Goal: Task Accomplishment & Management: Use online tool/utility

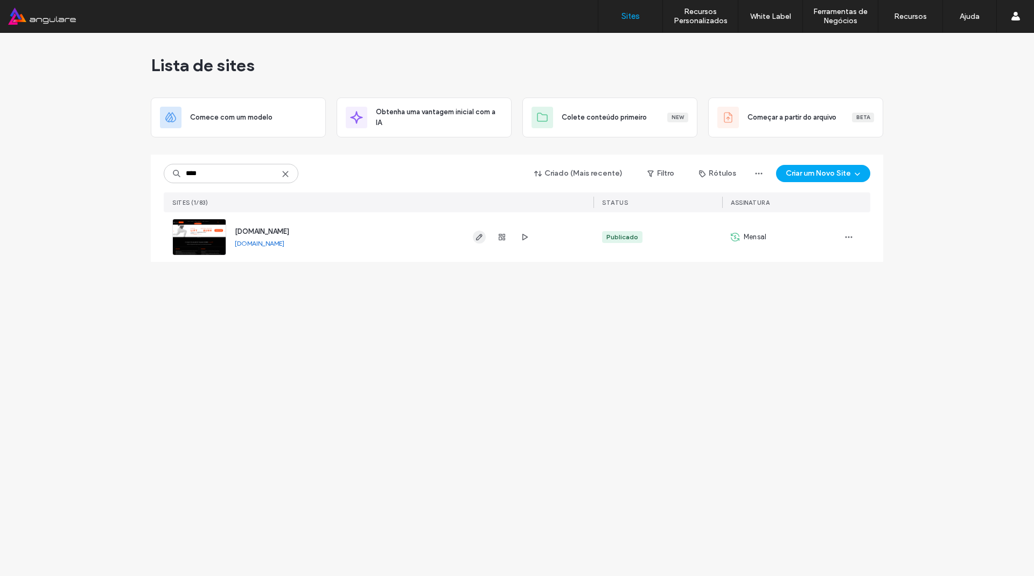
type input "****"
click at [481, 242] on span "button" at bounding box center [479, 236] width 13 height 13
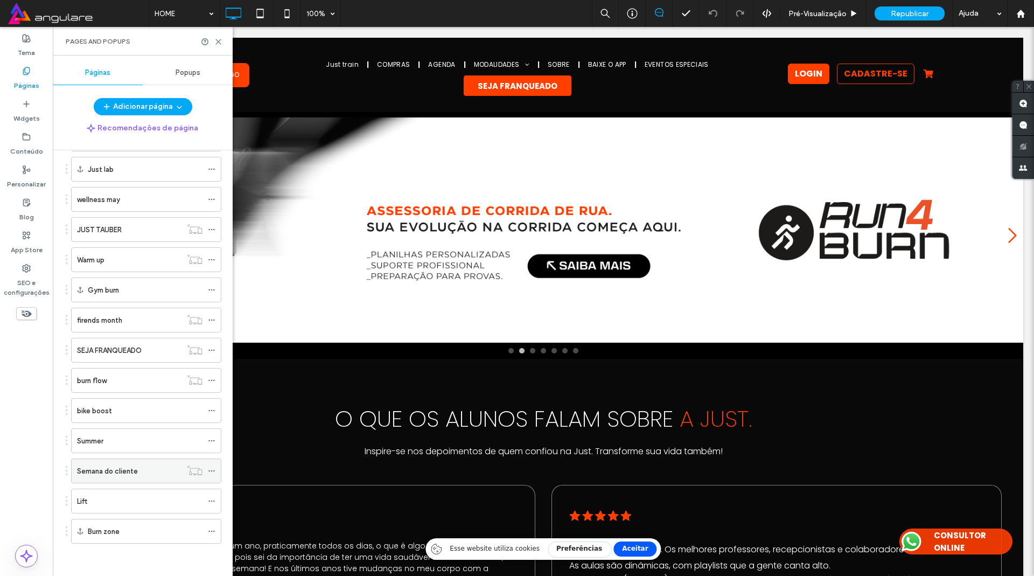
click at [115, 472] on label "Semana do cliente" at bounding box center [107, 470] width 61 height 19
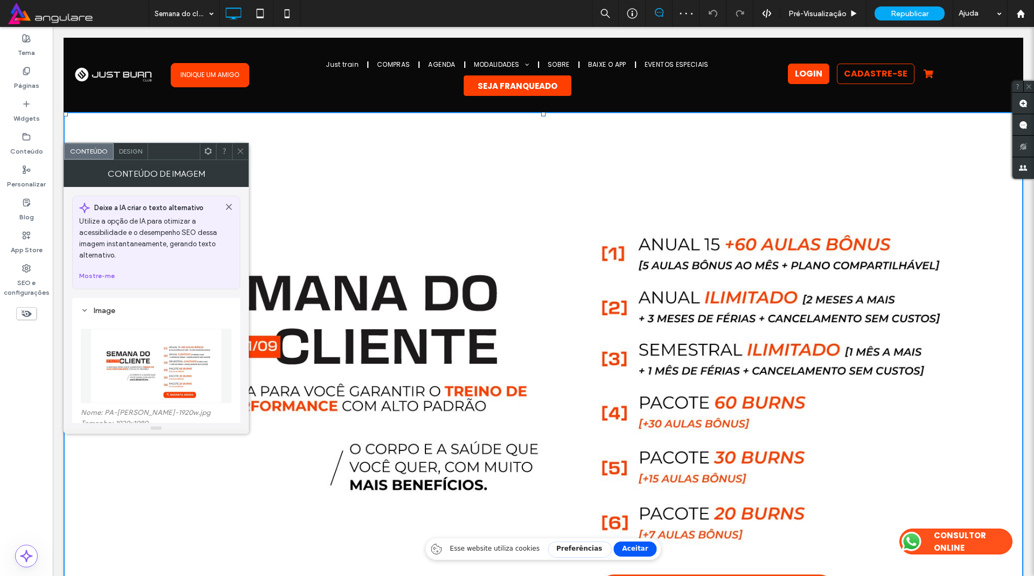
scroll to position [194, 0]
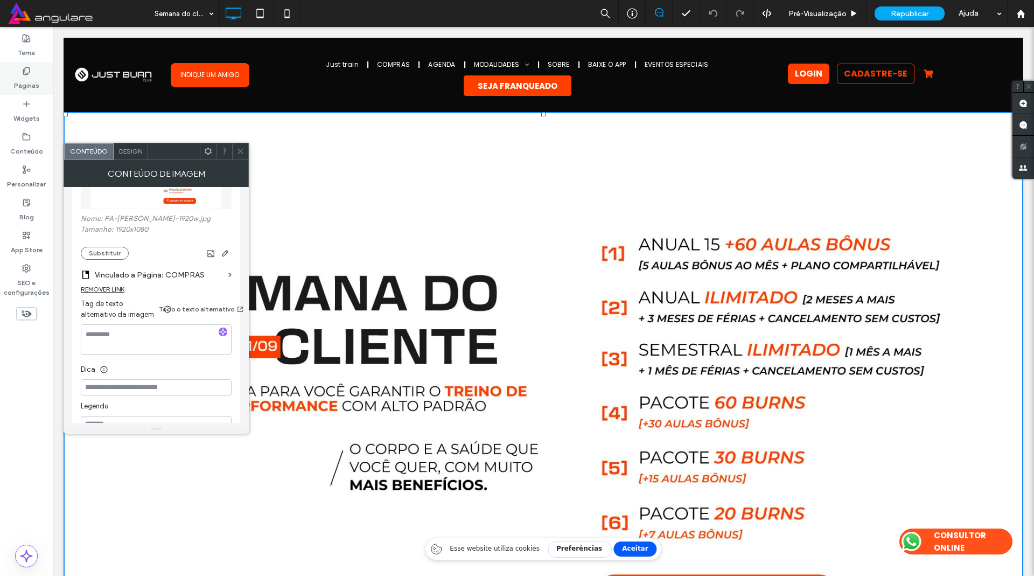
click at [36, 76] on label "Páginas" at bounding box center [26, 82] width 25 height 15
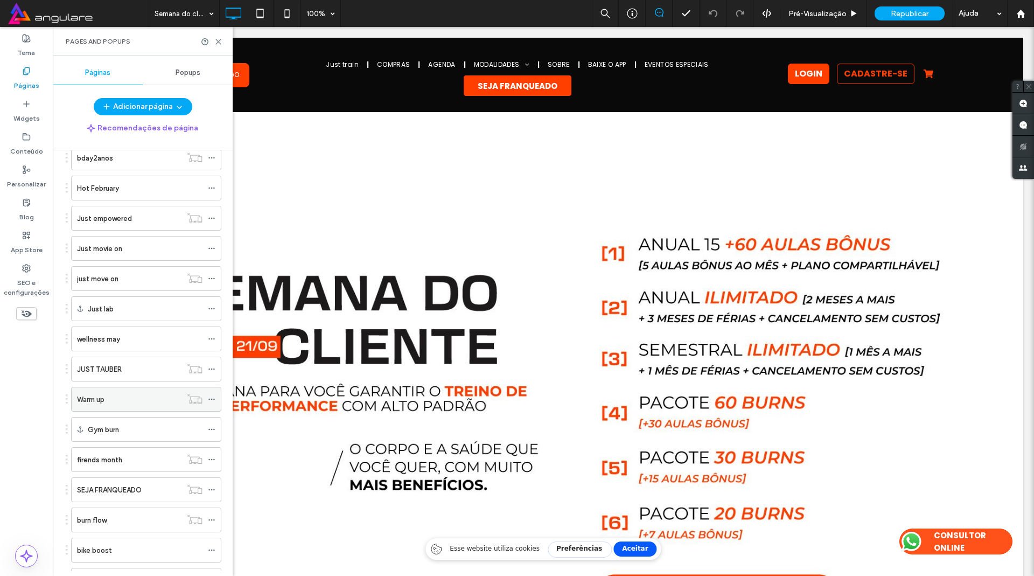
scroll to position [1615, 0]
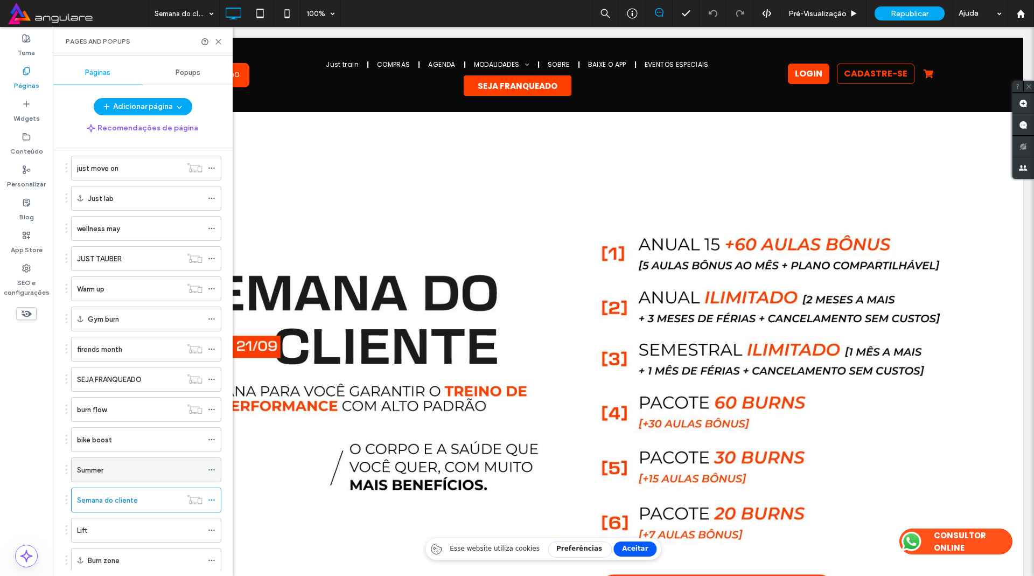
click at [104, 471] on div "Summer" at bounding box center [139, 469] width 125 height 11
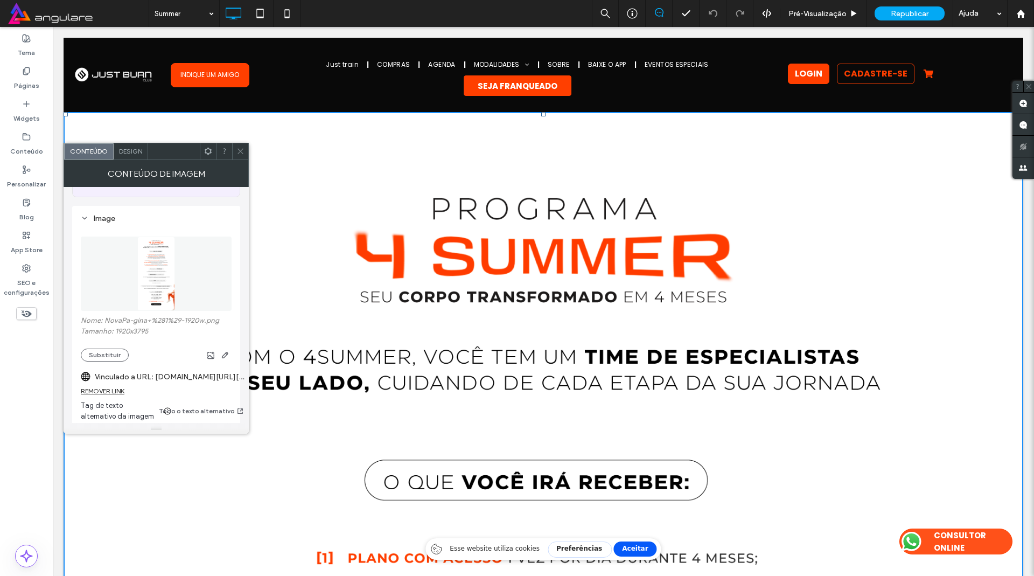
scroll to position [129, 0]
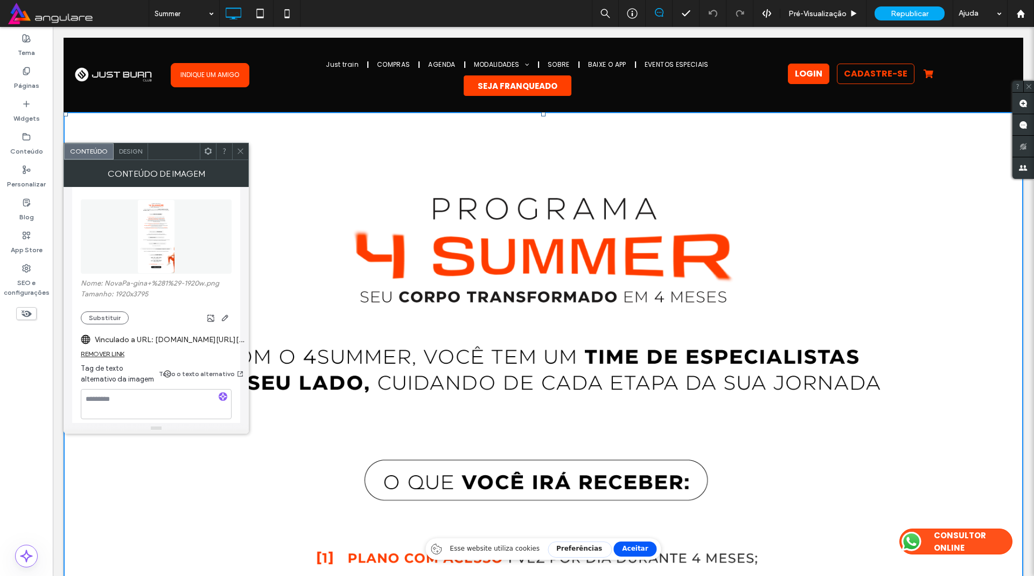
click at [167, 337] on label "Vinculado a URL: [DOMAIN_NAME][URL][PHONE_NUMBER]" at bounding box center [170, 340] width 151 height 20
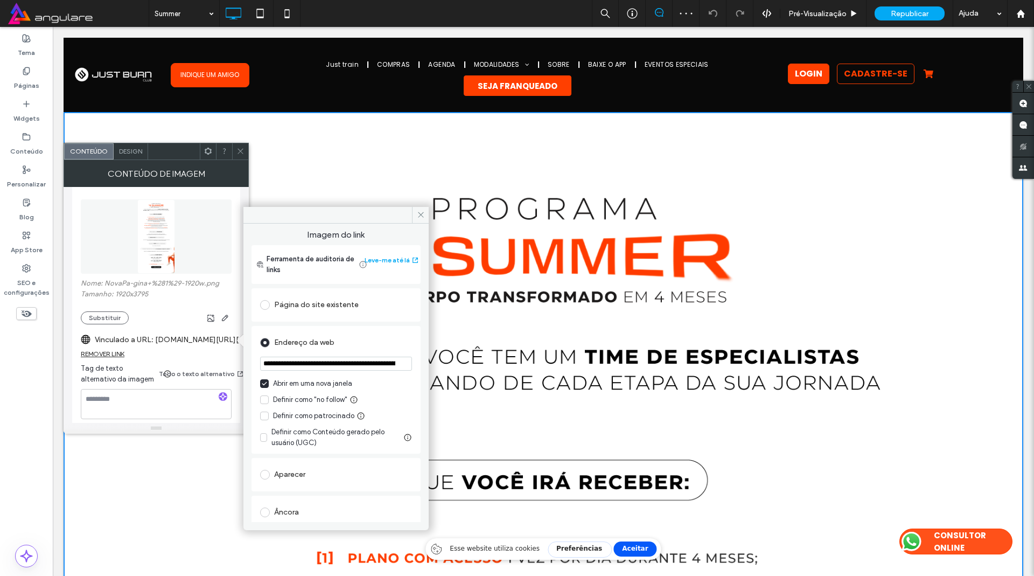
click at [342, 356] on input "**********" at bounding box center [336, 363] width 152 height 14
click at [347, 360] on input "**********" at bounding box center [336, 363] width 152 height 14
drag, startPoint x: 344, startPoint y: 365, endPoint x: 282, endPoint y: 366, distance: 61.9
click at [282, 366] on input "**********" at bounding box center [334, 363] width 148 height 15
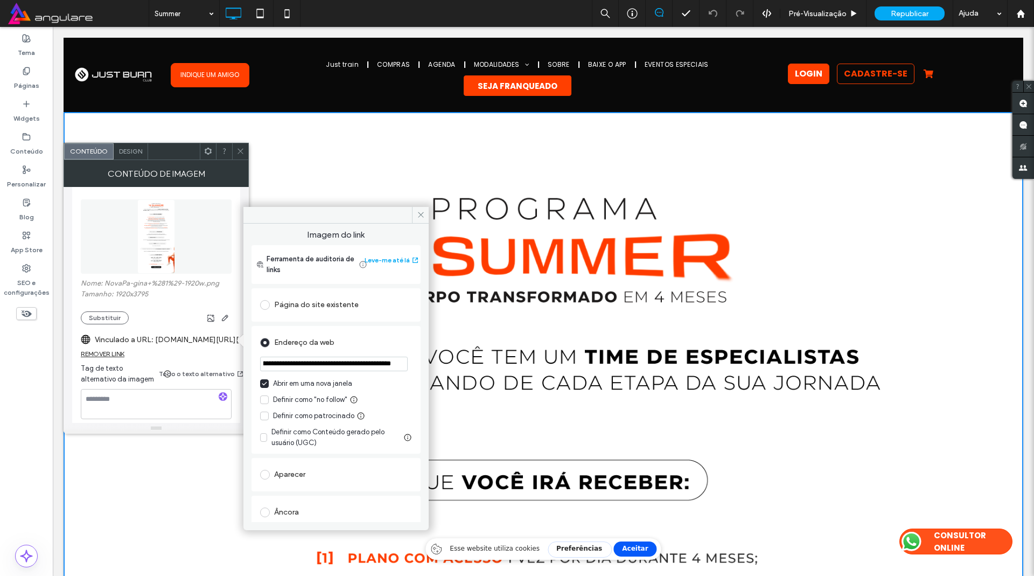
paste input "url"
type input "**********"
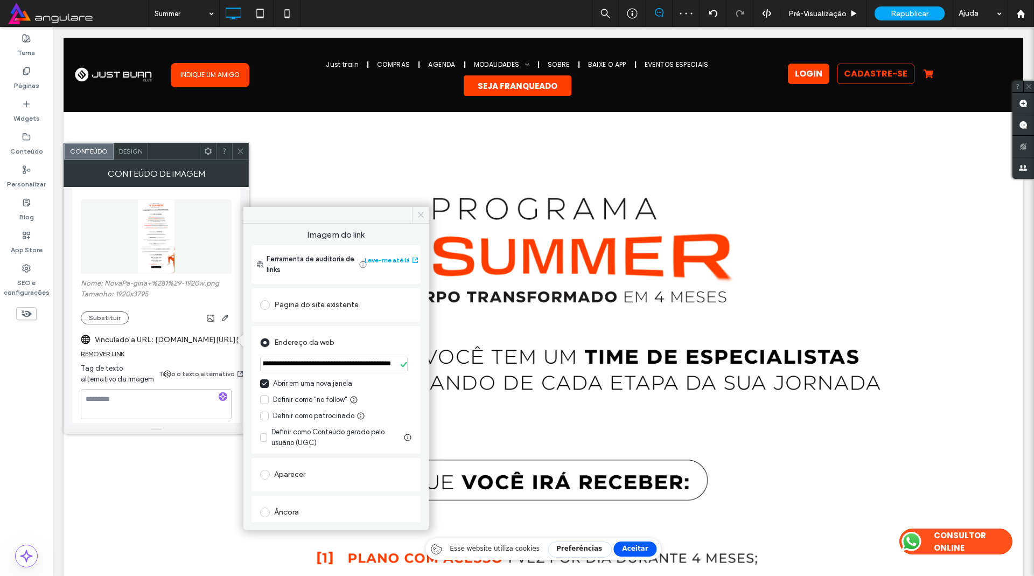
click at [424, 214] on icon at bounding box center [421, 215] width 8 height 8
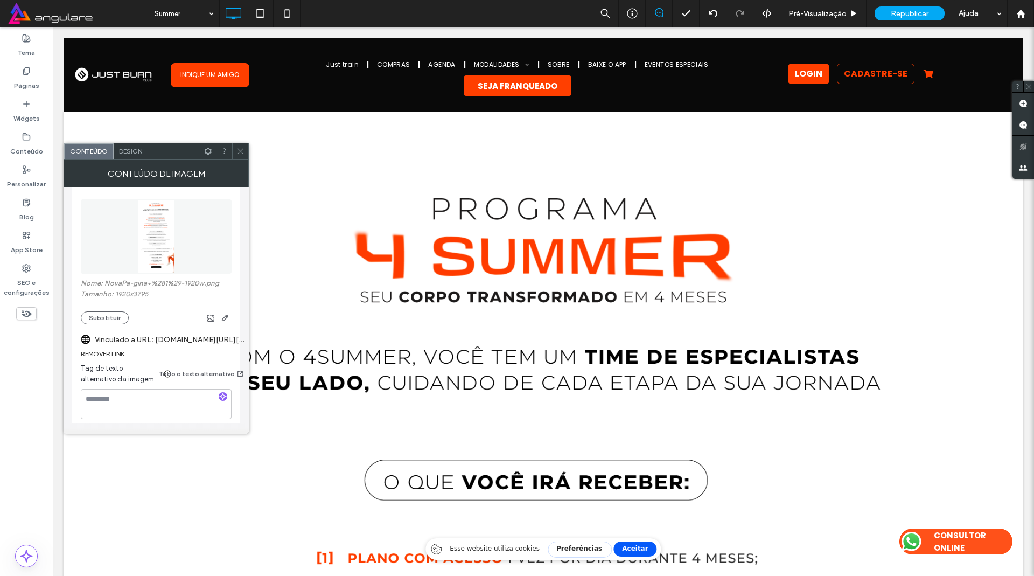
click at [240, 152] on icon at bounding box center [240, 151] width 8 height 8
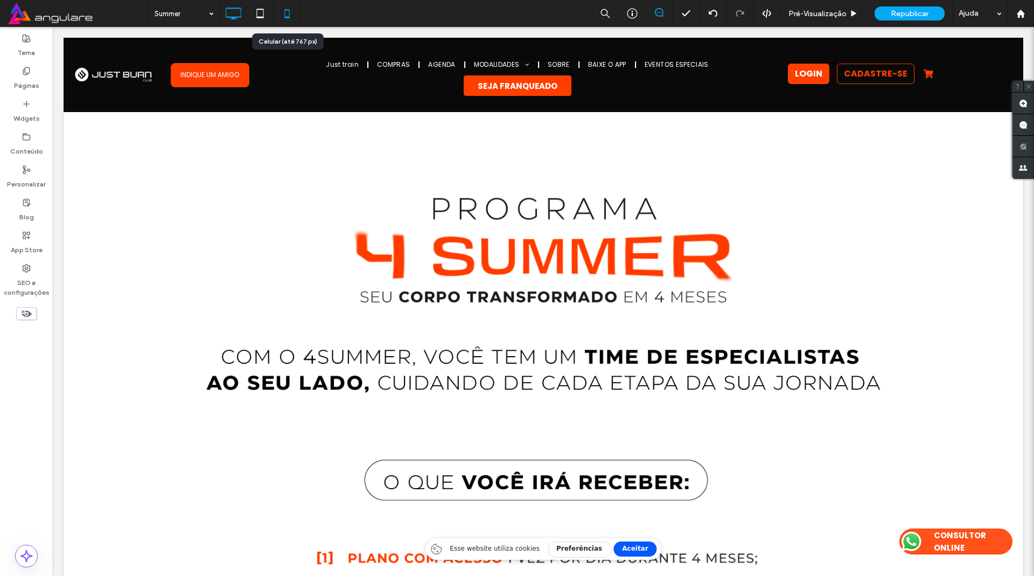
click at [285, 16] on icon at bounding box center [287, 14] width 22 height 22
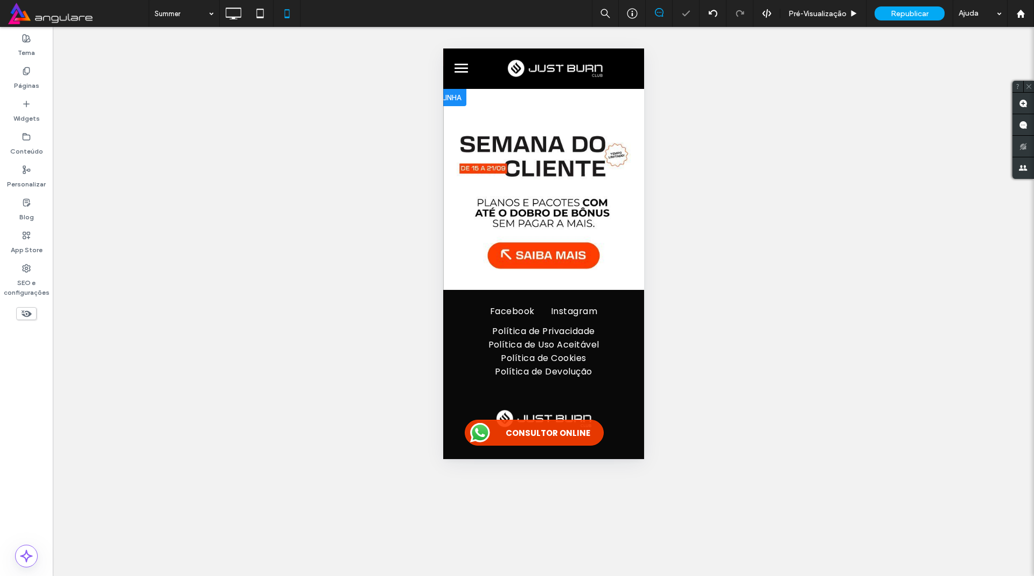
click at [545, 172] on img at bounding box center [543, 189] width 201 height 201
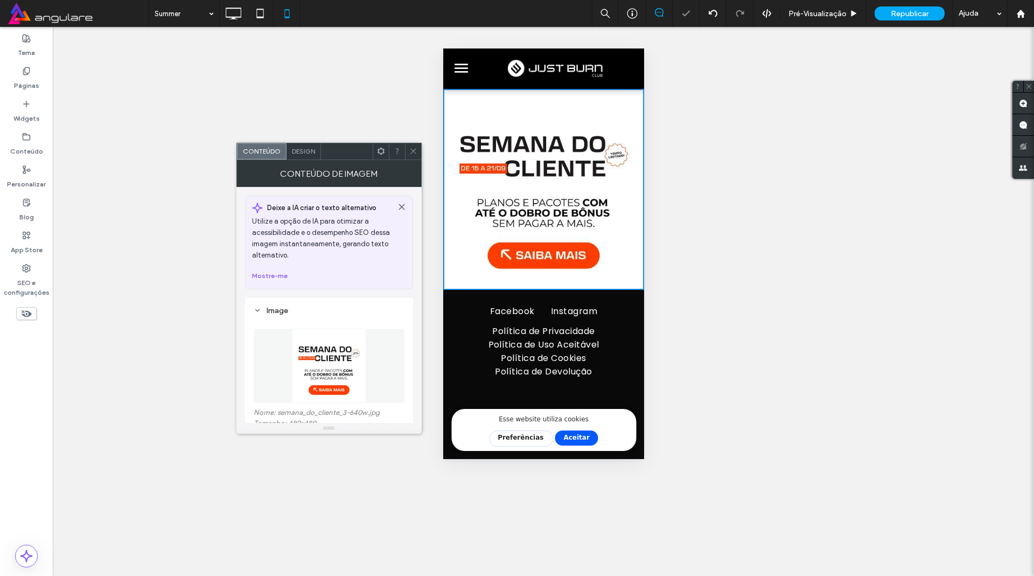
scroll to position [194, 0]
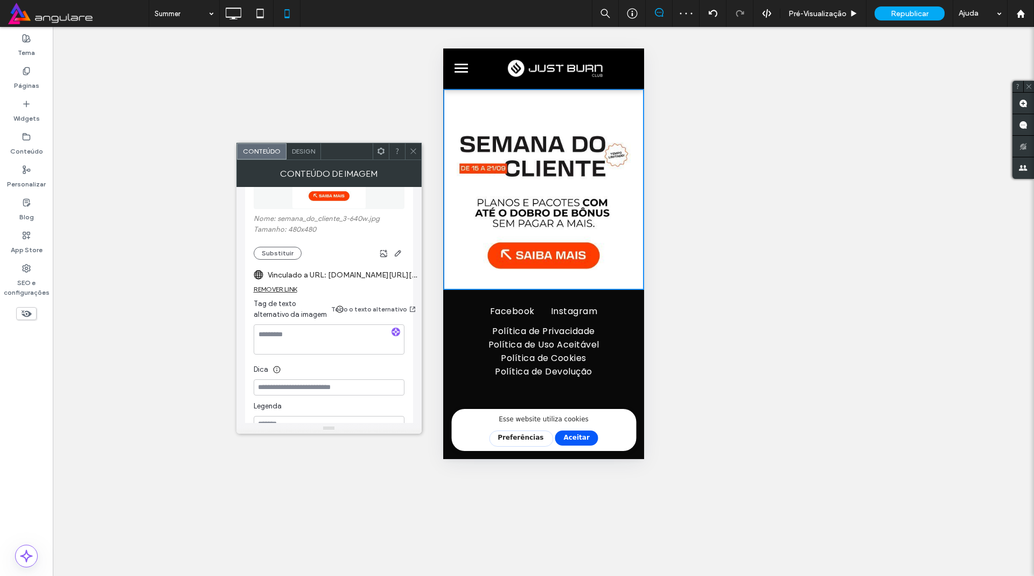
click at [337, 276] on label "Vinculado a URL: [DOMAIN_NAME][URL][PHONE_NUMBER]" at bounding box center [343, 275] width 151 height 20
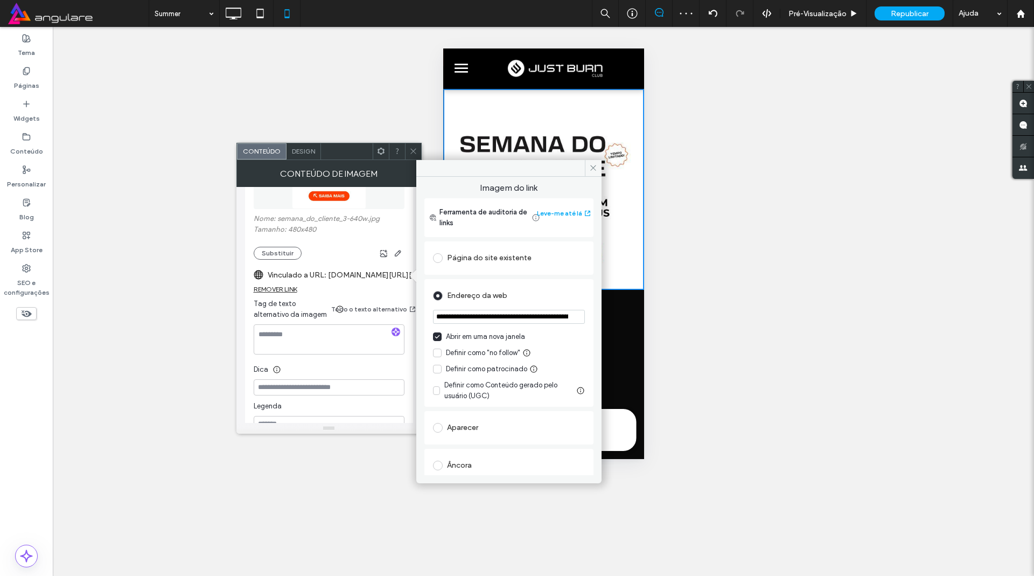
click at [517, 316] on input "**********" at bounding box center [509, 317] width 152 height 14
paste input "url"
type input "**********"
click at [593, 170] on icon at bounding box center [593, 168] width 8 height 8
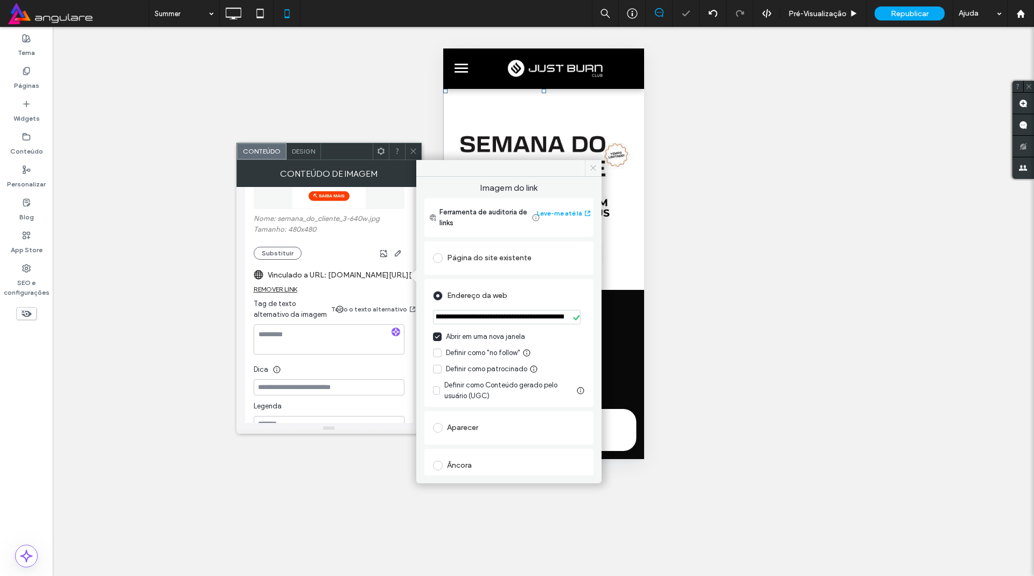
scroll to position [0, 0]
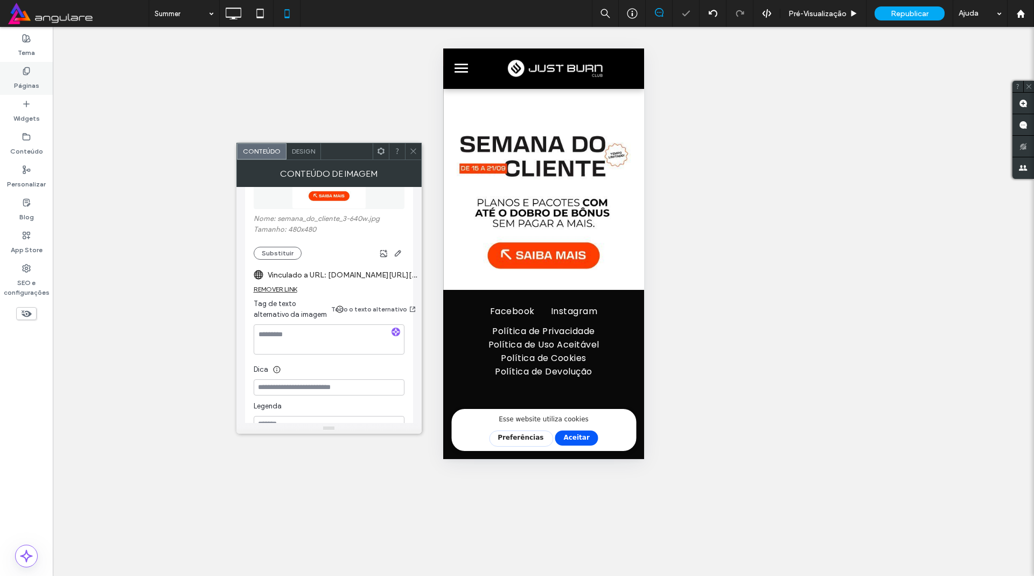
click at [27, 83] on label "Páginas" at bounding box center [26, 82] width 25 height 15
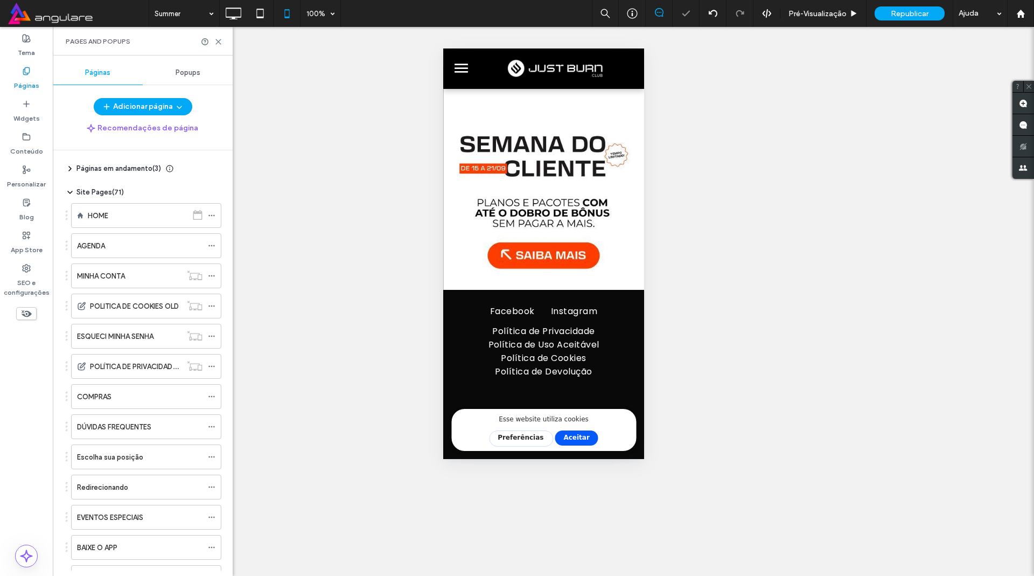
click at [26, 76] on label "Páginas" at bounding box center [26, 82] width 25 height 15
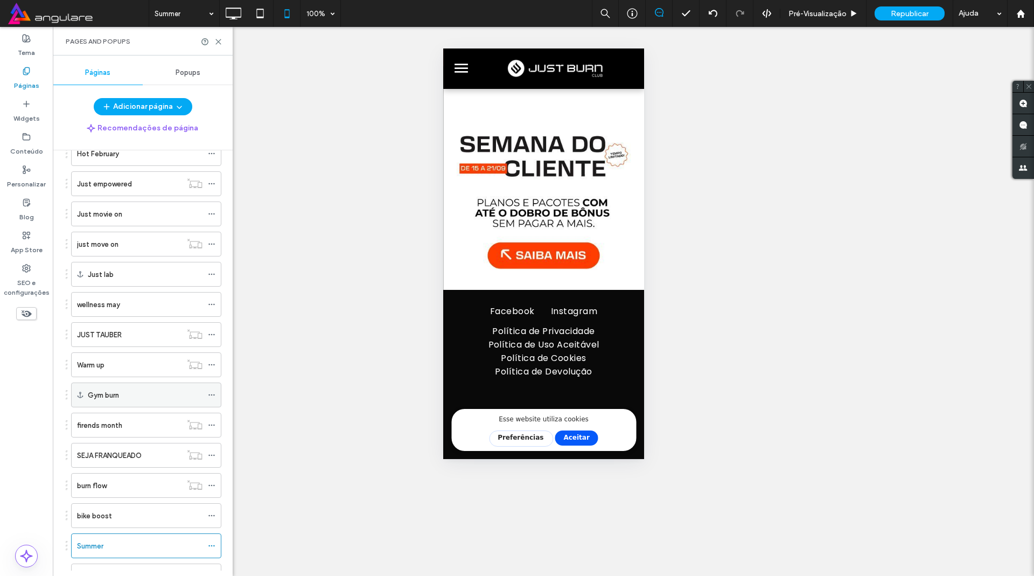
scroll to position [1645, 0]
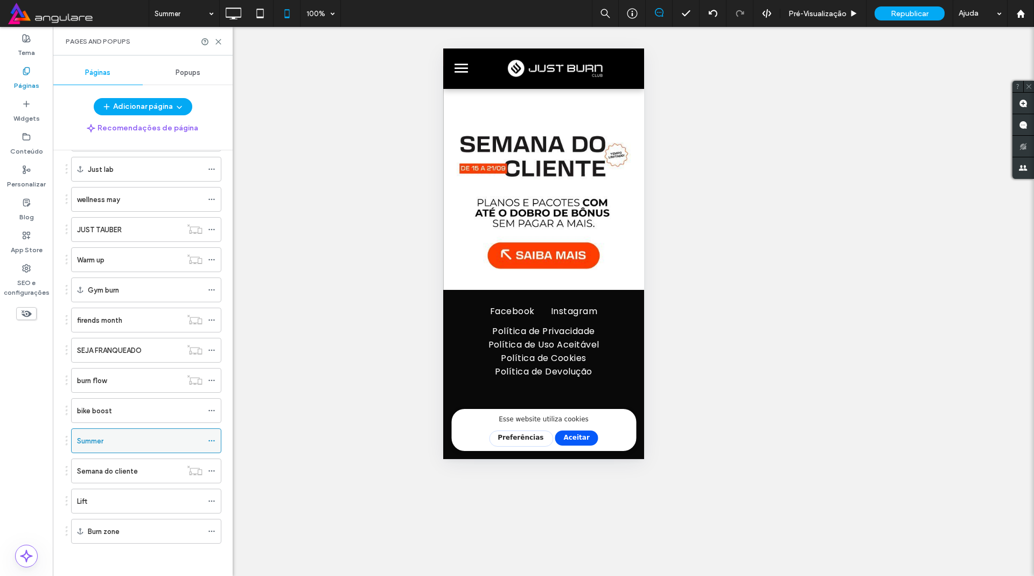
click at [210, 438] on icon at bounding box center [212, 441] width 8 height 8
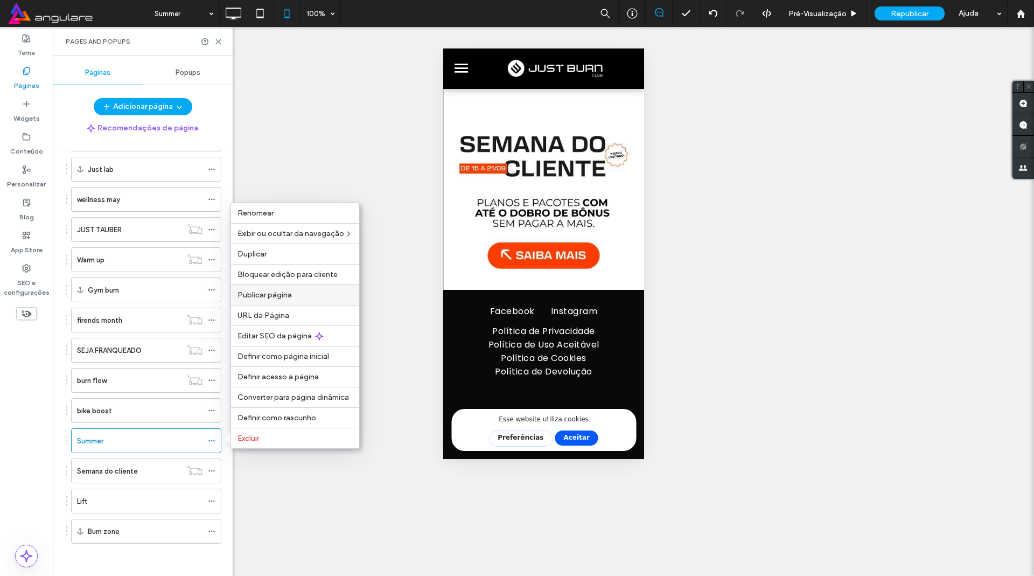
click at [304, 299] on label "Publicar página" at bounding box center [294, 294] width 115 height 9
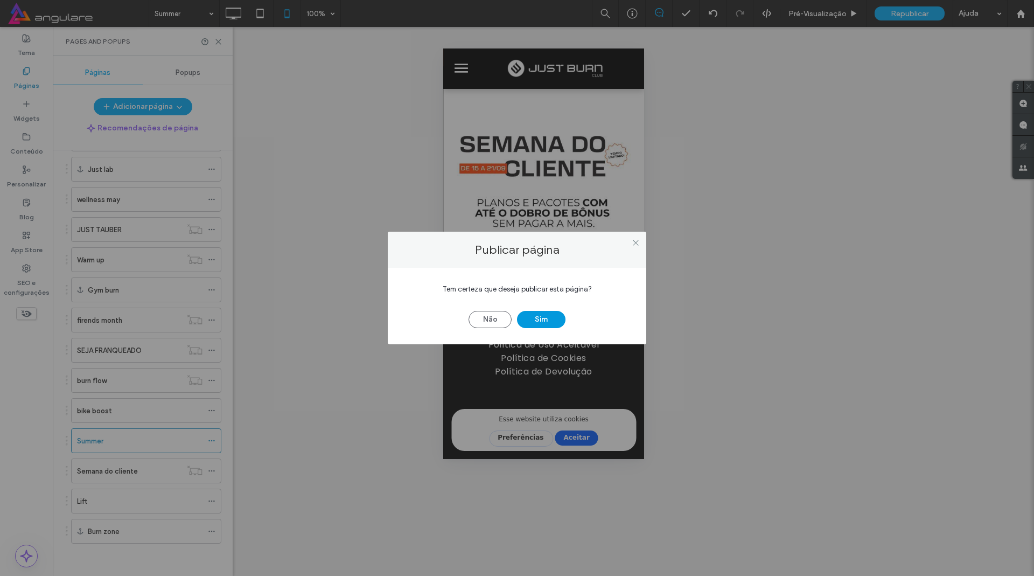
click at [535, 316] on button "Sim" at bounding box center [541, 319] width 48 height 17
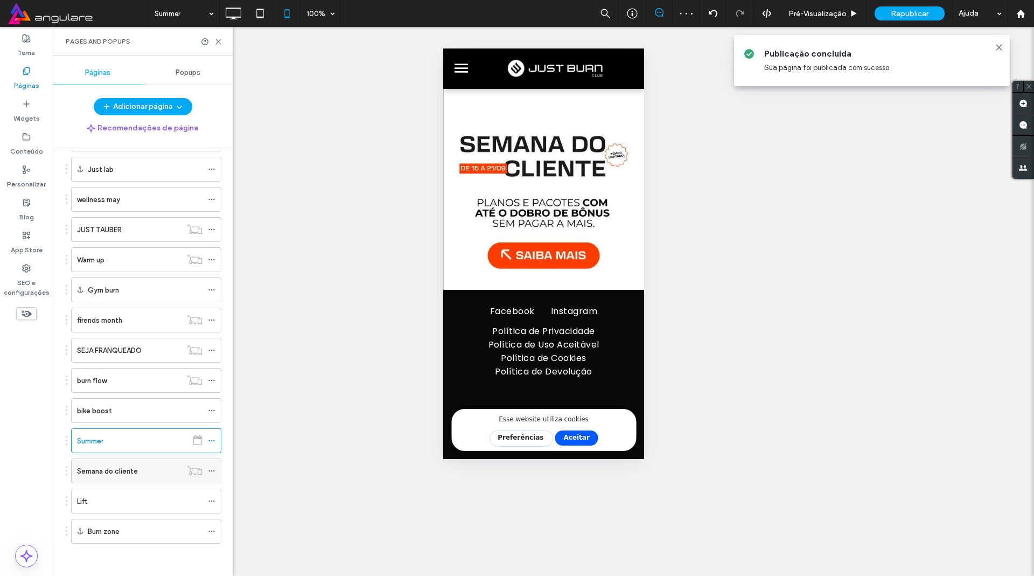
click at [125, 473] on label "Semana do cliente" at bounding box center [107, 470] width 61 height 19
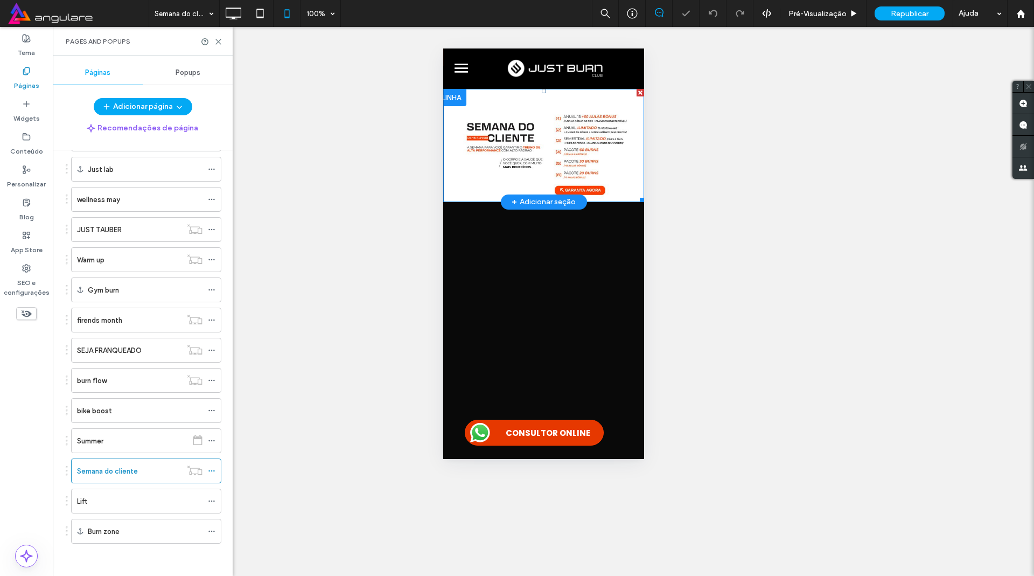
click at [491, 170] on img at bounding box center [543, 145] width 201 height 113
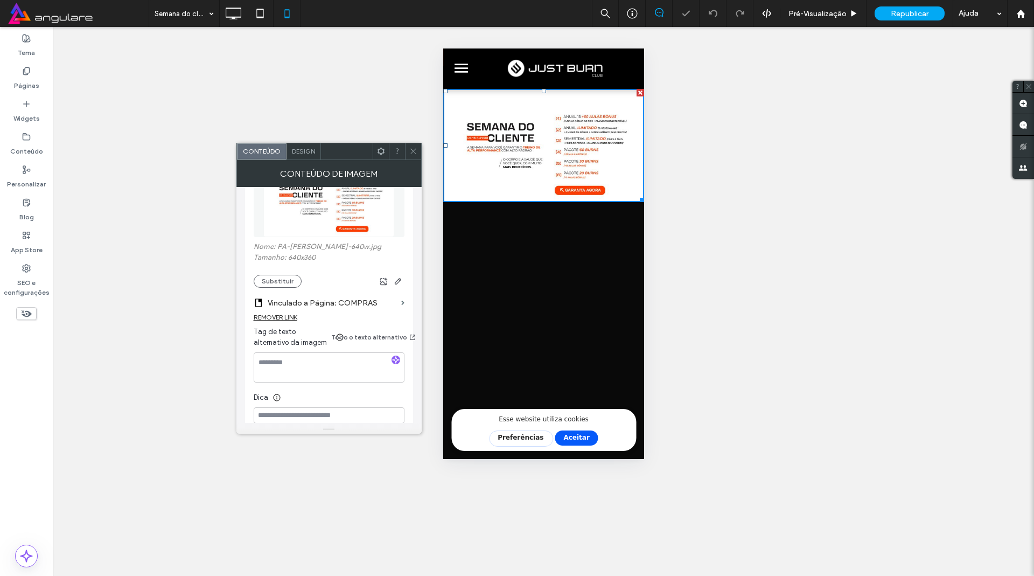
scroll to position [194, 0]
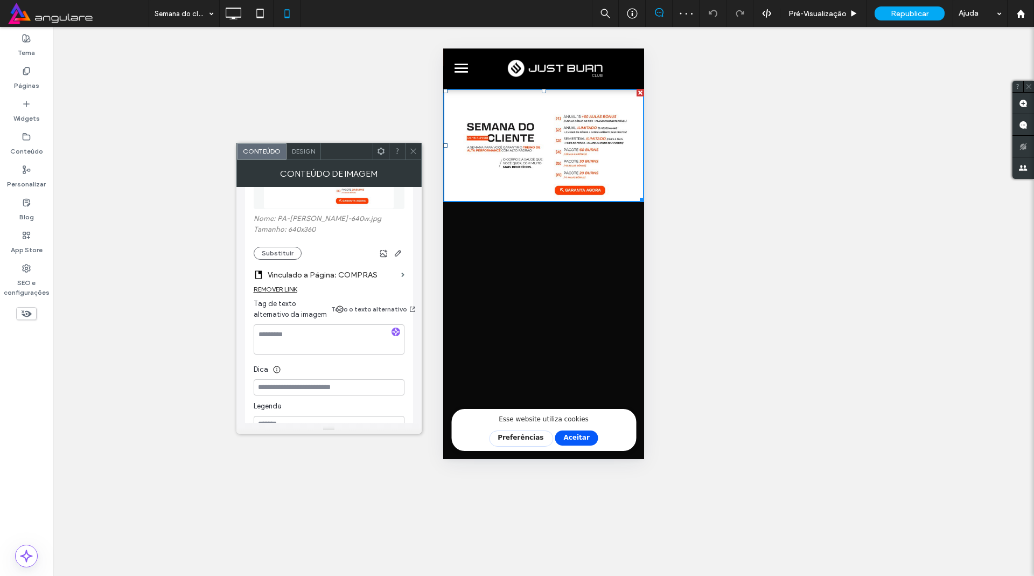
click at [415, 150] on icon at bounding box center [413, 151] width 8 height 8
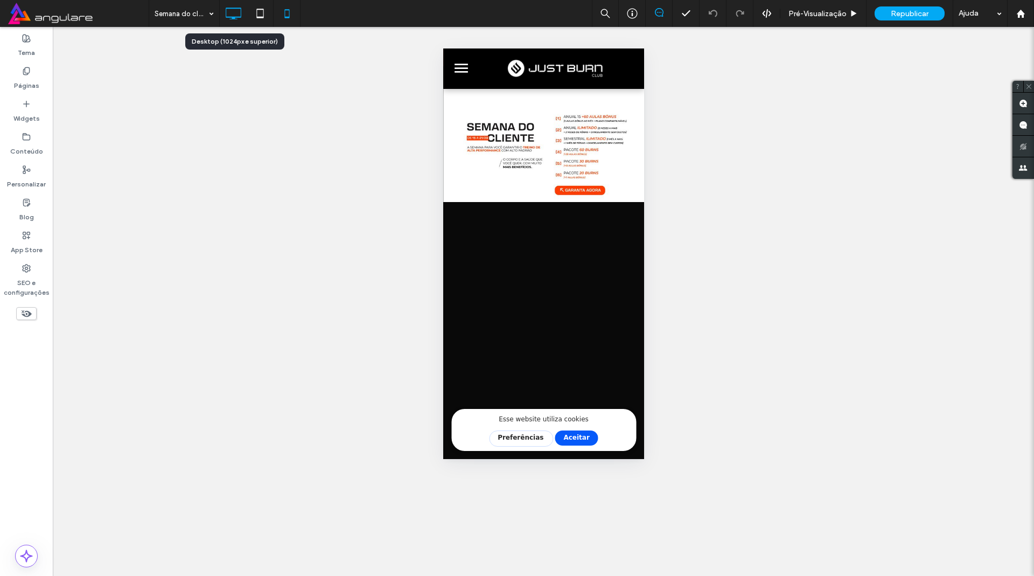
click at [226, 16] on icon at bounding box center [233, 14] width 22 height 22
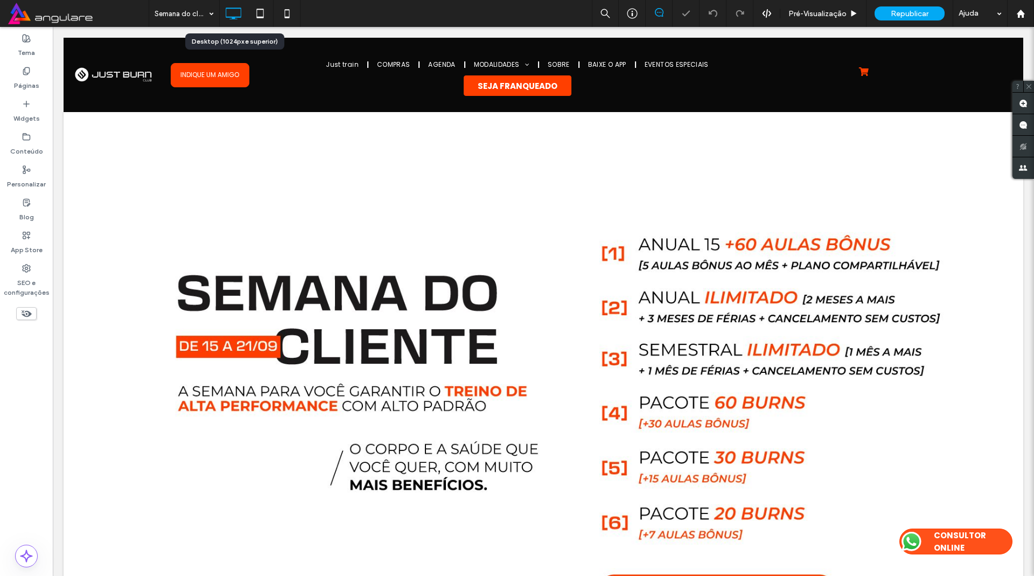
scroll to position [0, 0]
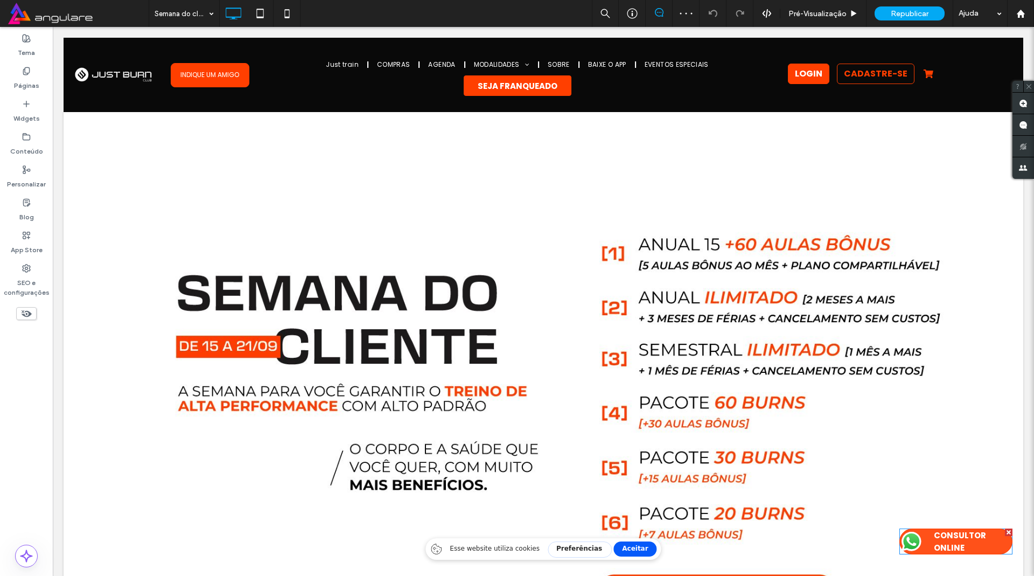
click at [923, 544] on span "CONSULTOR ONLINE" at bounding box center [968, 541] width 91 height 36
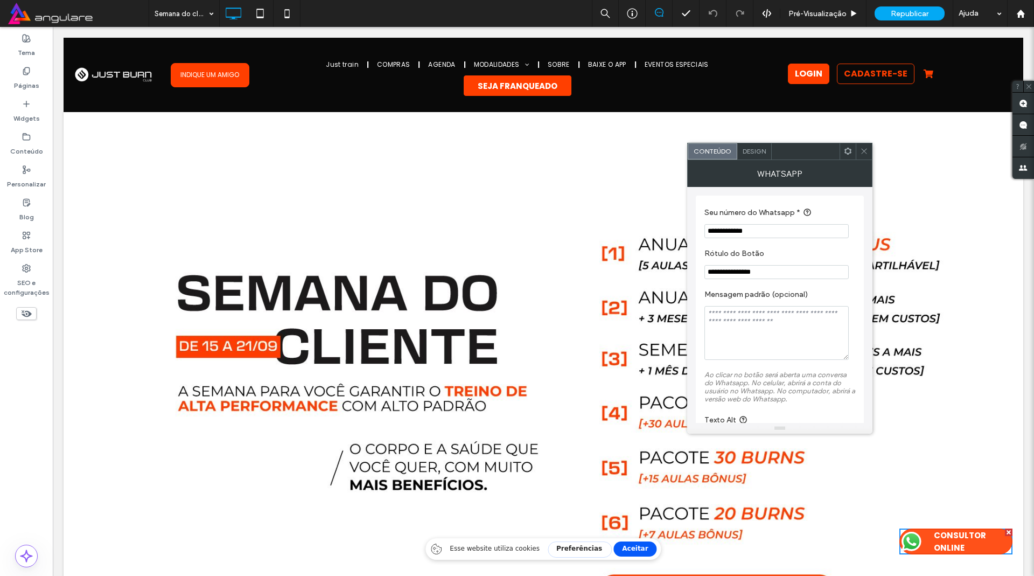
drag, startPoint x: 714, startPoint y: 233, endPoint x: 790, endPoint y: 232, distance: 76.5
click at [790, 232] on input "**********" at bounding box center [776, 231] width 144 height 14
paste input "Seu número do Whatsapp *"
type input "**********"
click at [746, 346] on textarea "Mensagem padrão (opcional)" at bounding box center [776, 333] width 144 height 54
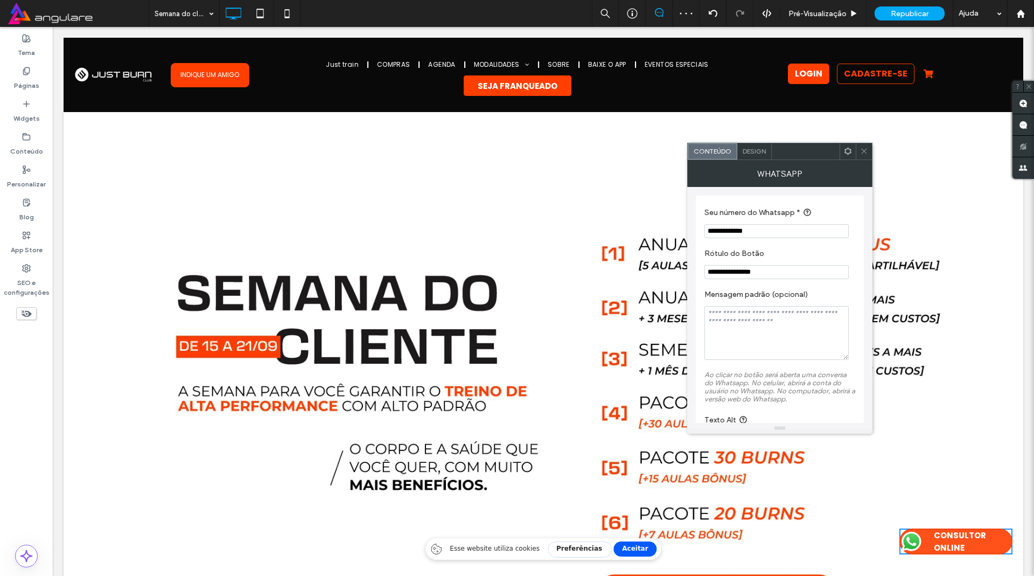
click at [865, 149] on icon at bounding box center [864, 151] width 8 height 8
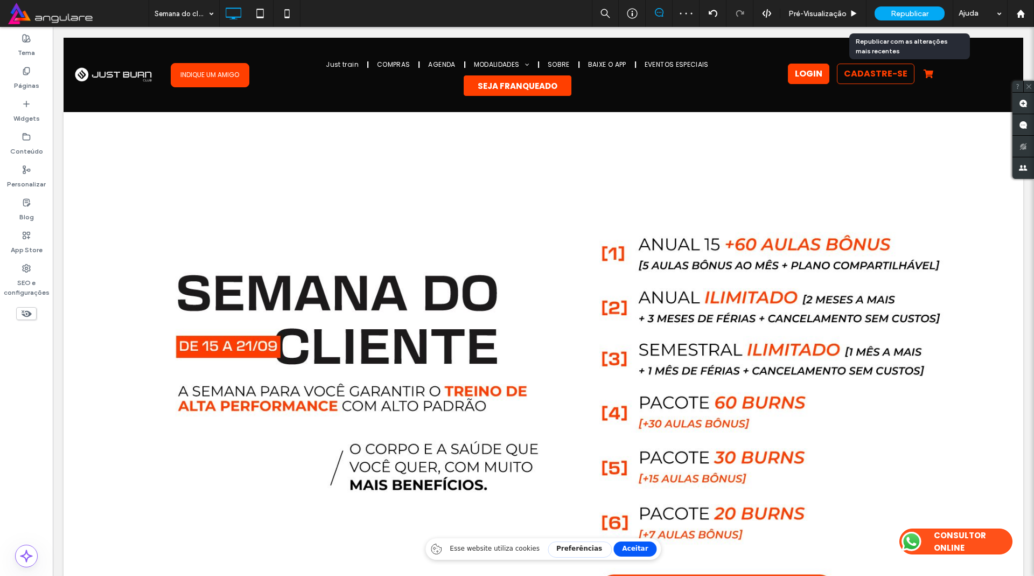
click at [900, 17] on span "Republicar" at bounding box center [910, 13] width 38 height 9
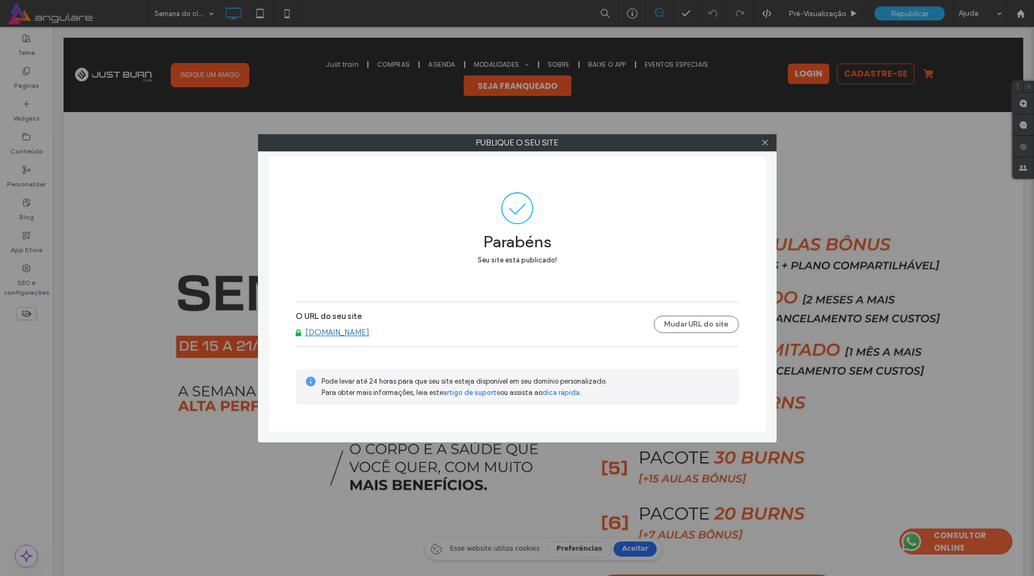
click at [355, 335] on link "[DOMAIN_NAME]" at bounding box center [337, 332] width 64 height 10
click at [762, 138] on icon at bounding box center [765, 142] width 8 height 8
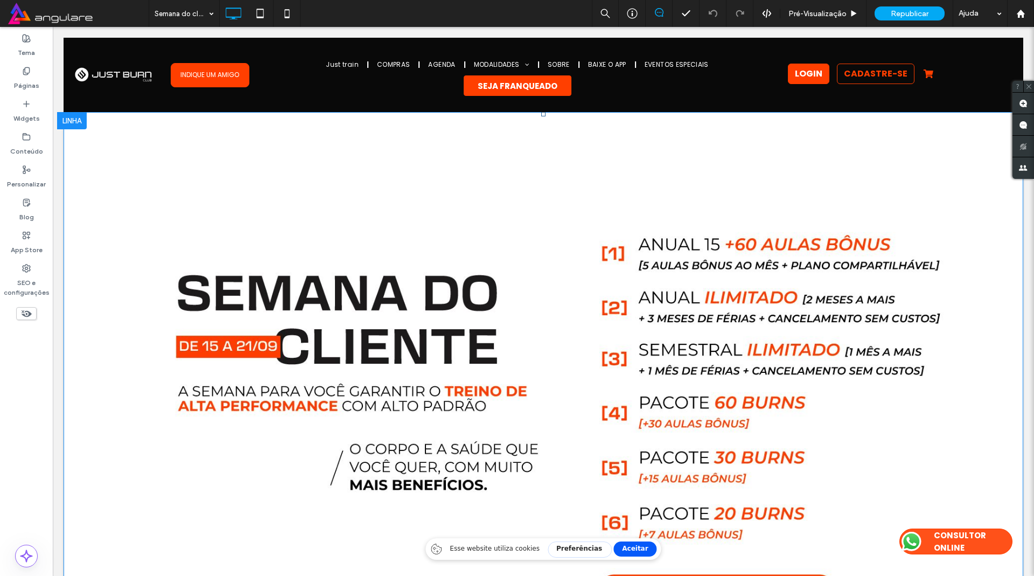
click at [410, 299] on img at bounding box center [544, 382] width 960 height 540
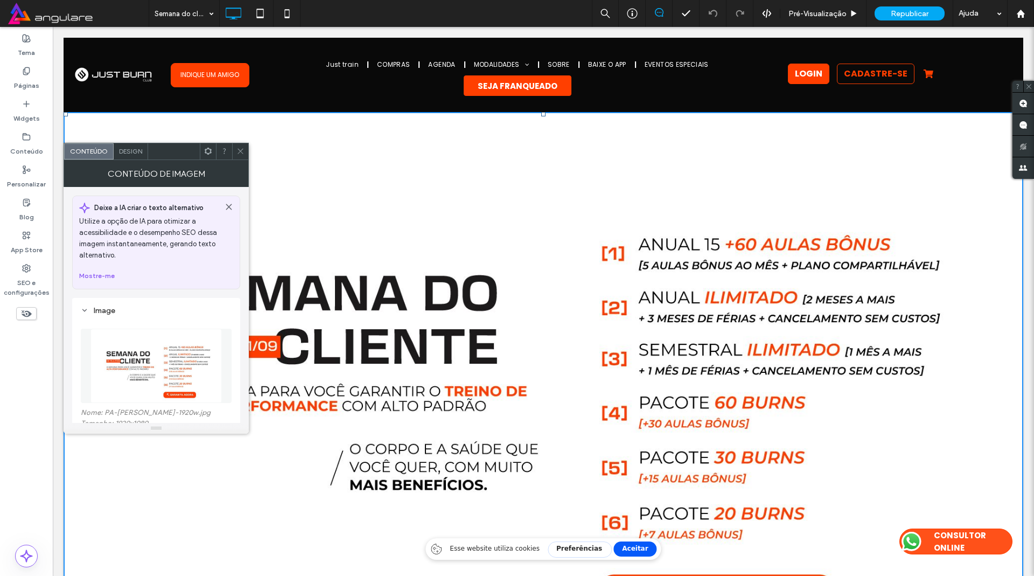
scroll to position [194, 0]
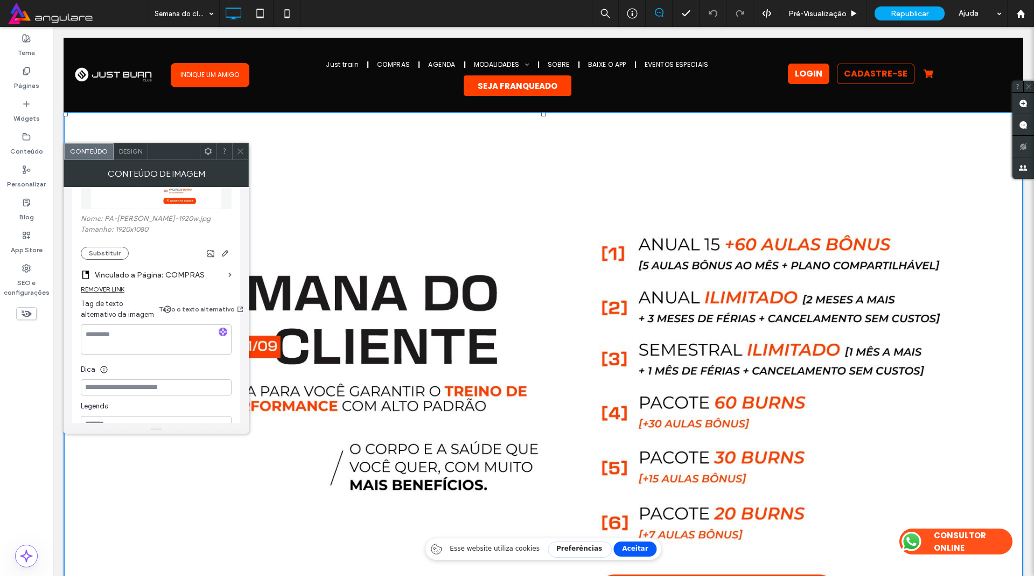
click at [241, 154] on icon at bounding box center [240, 151] width 8 height 8
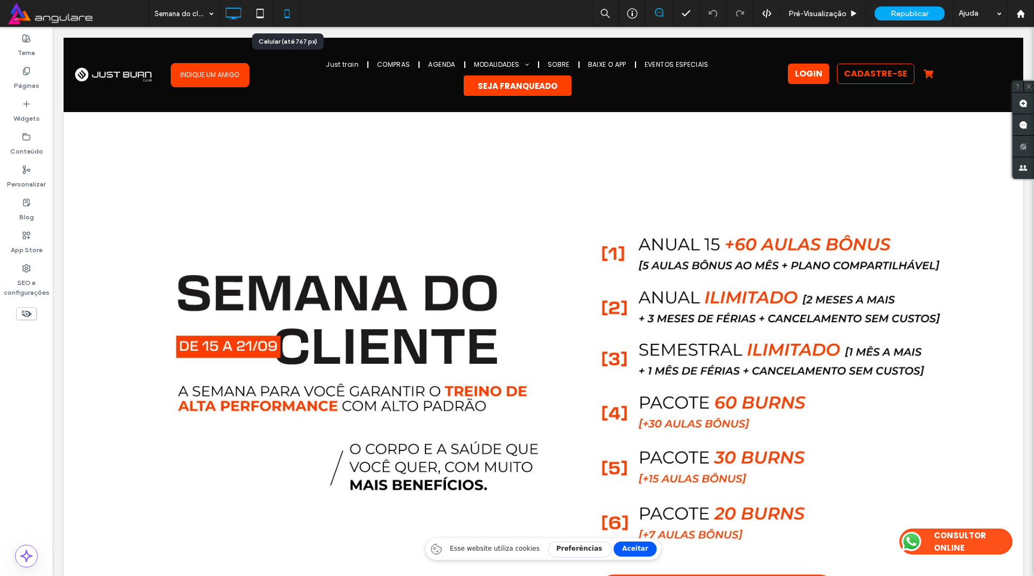
click at [284, 16] on icon at bounding box center [287, 14] width 22 height 22
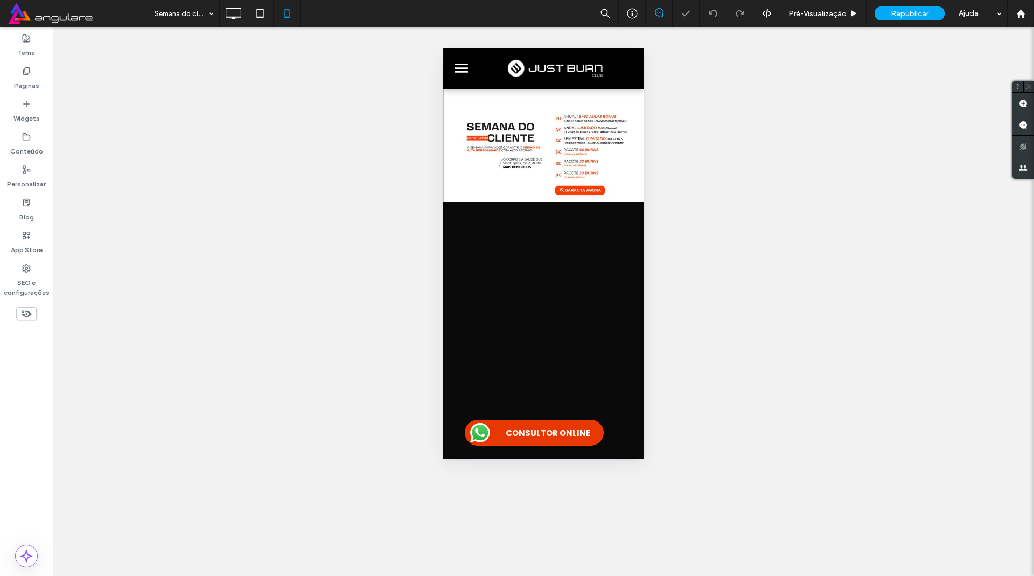
scroll to position [0, 0]
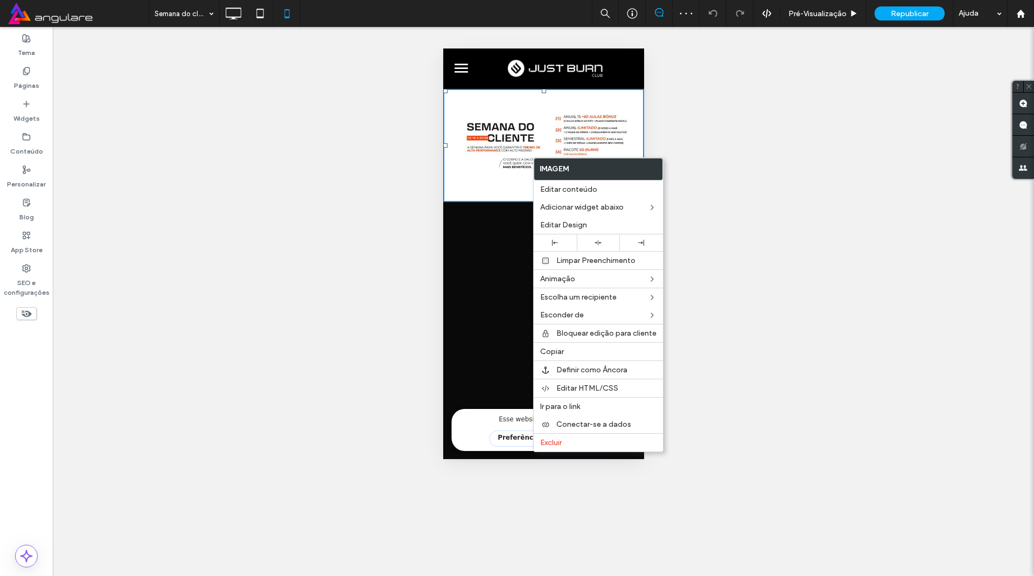
click at [511, 146] on img at bounding box center [543, 145] width 201 height 113
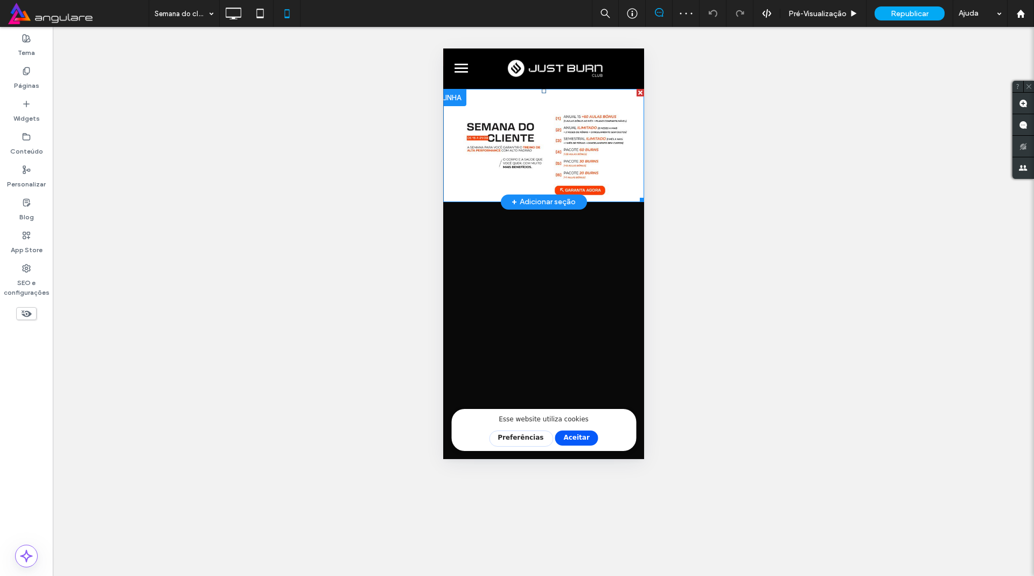
click at [509, 141] on img at bounding box center [543, 145] width 201 height 113
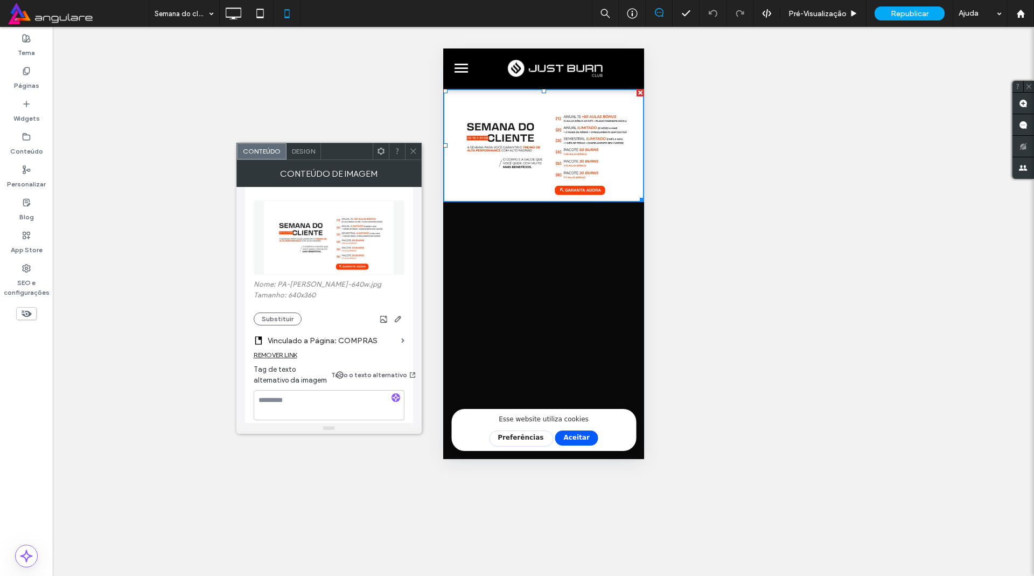
scroll to position [129, 0]
click at [414, 146] on span at bounding box center [413, 151] width 8 height 16
